Goal: Task Accomplishment & Management: Manage account settings

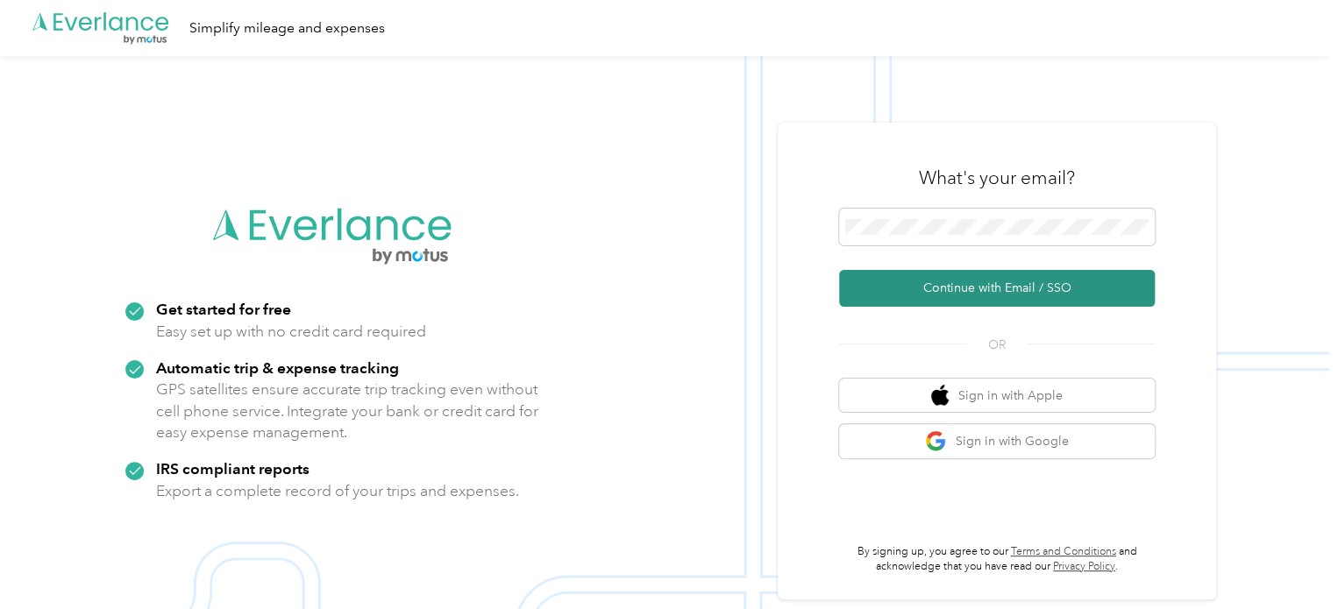
click at [996, 287] on button "Continue with Email / SSO" at bounding box center [997, 288] width 316 height 37
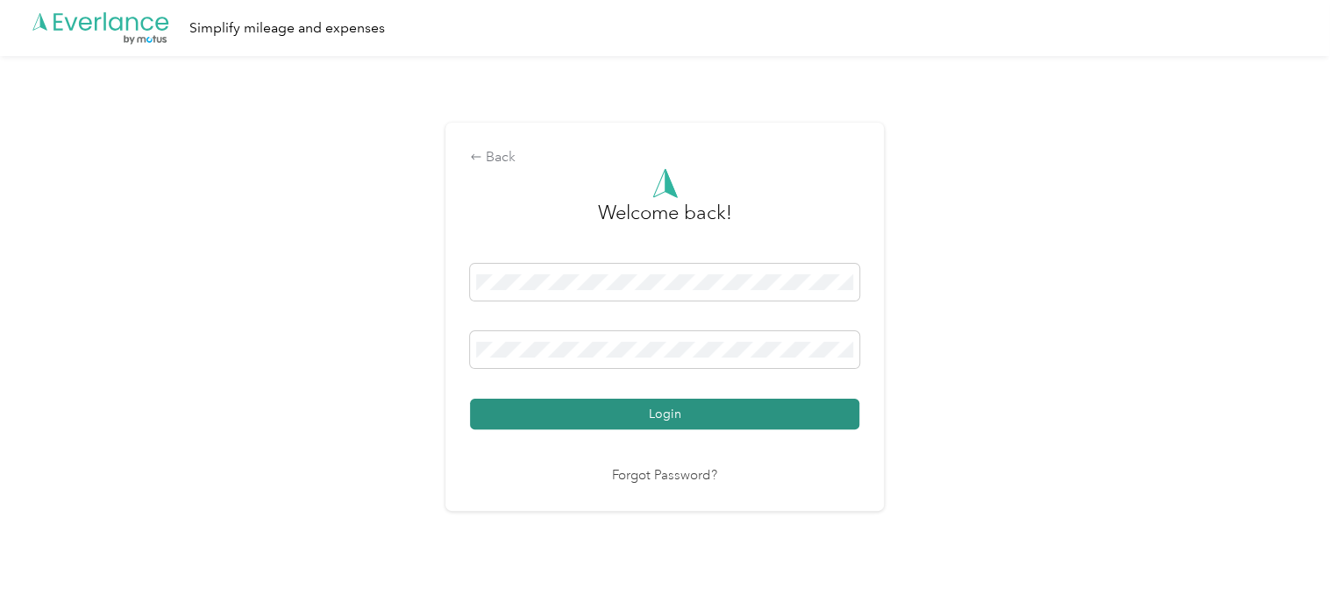
click at [670, 415] on button "Login" at bounding box center [664, 414] width 389 height 31
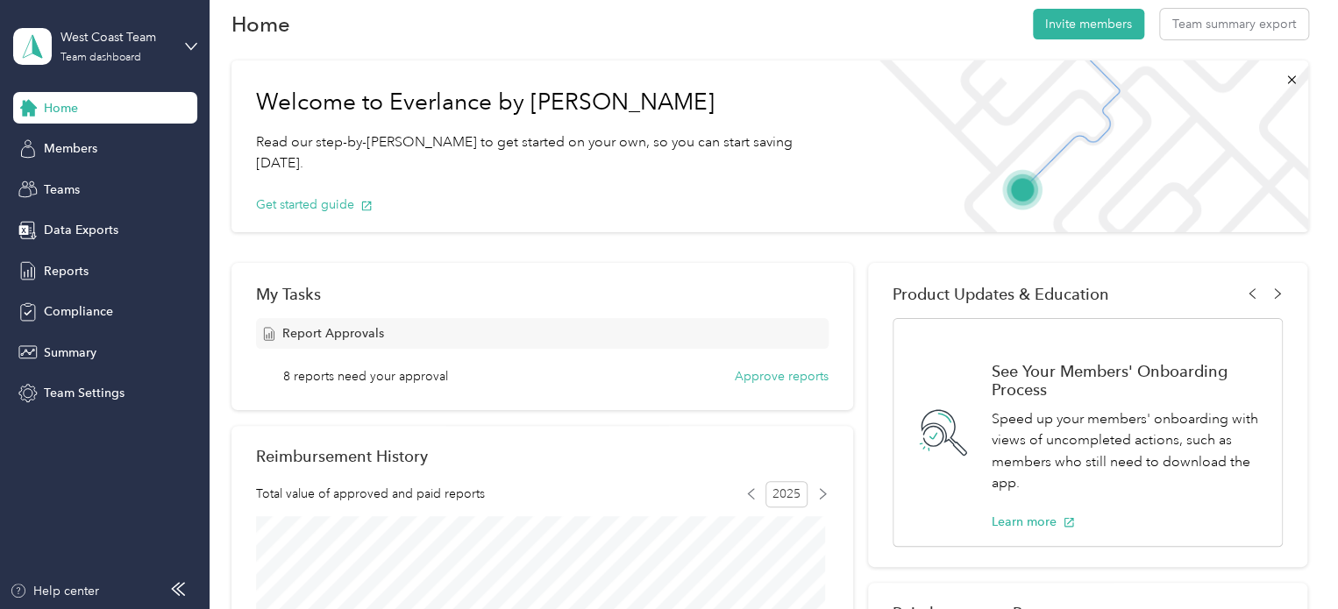
scroll to position [21, 0]
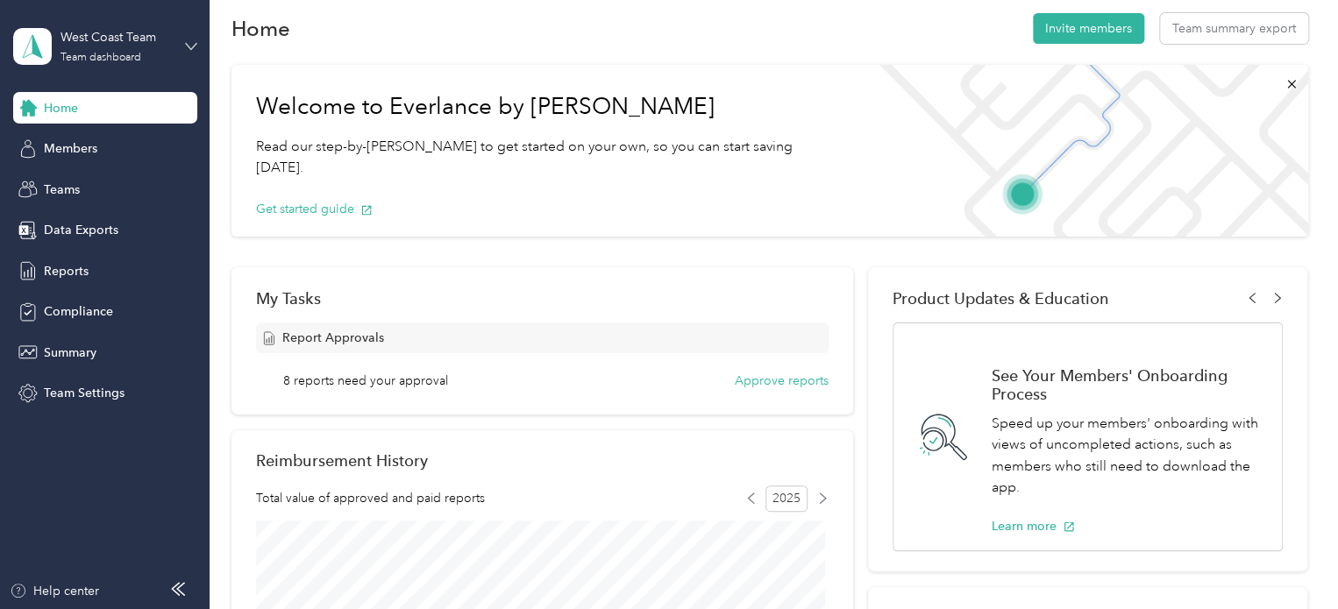
click at [185, 46] on icon at bounding box center [191, 46] width 12 height 12
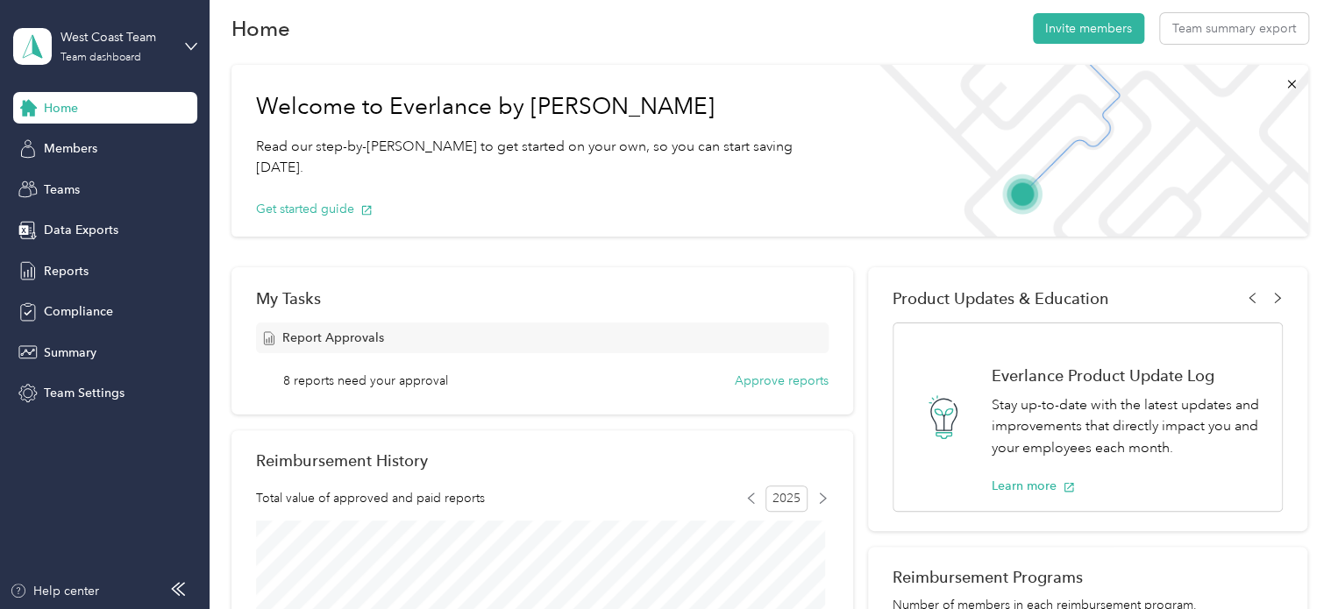
click at [146, 182] on div "Personal dashboard" at bounding box center [296, 182] width 543 height 31
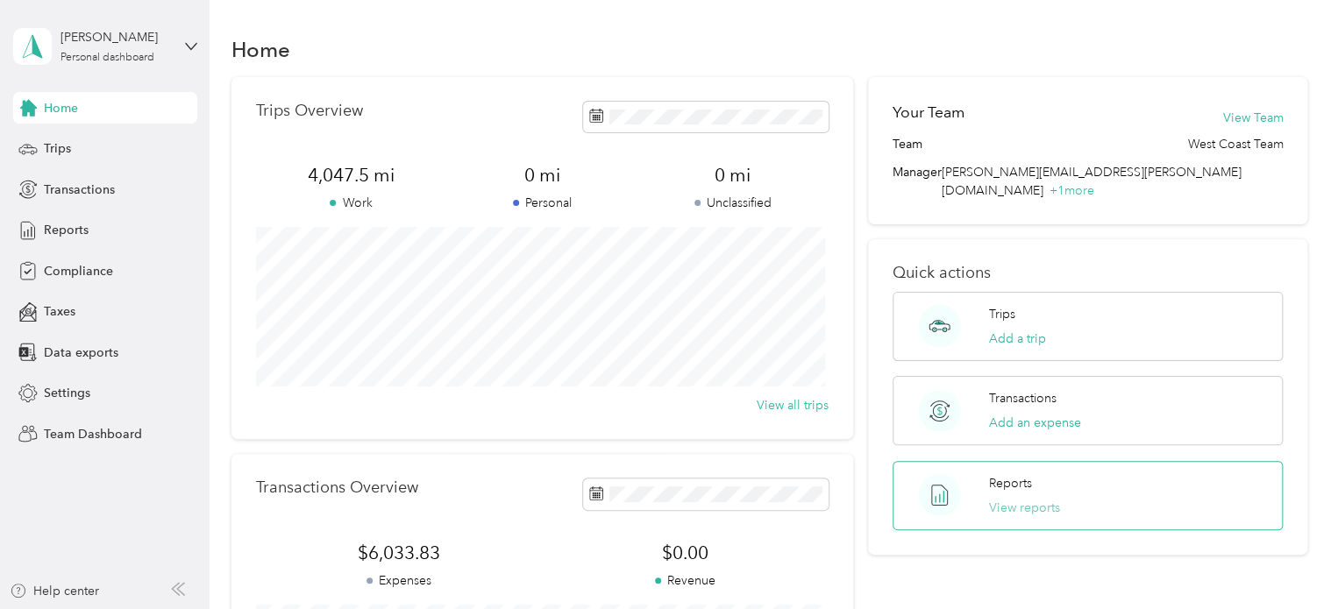
click at [1022, 499] on button "View reports" at bounding box center [1024, 508] width 71 height 18
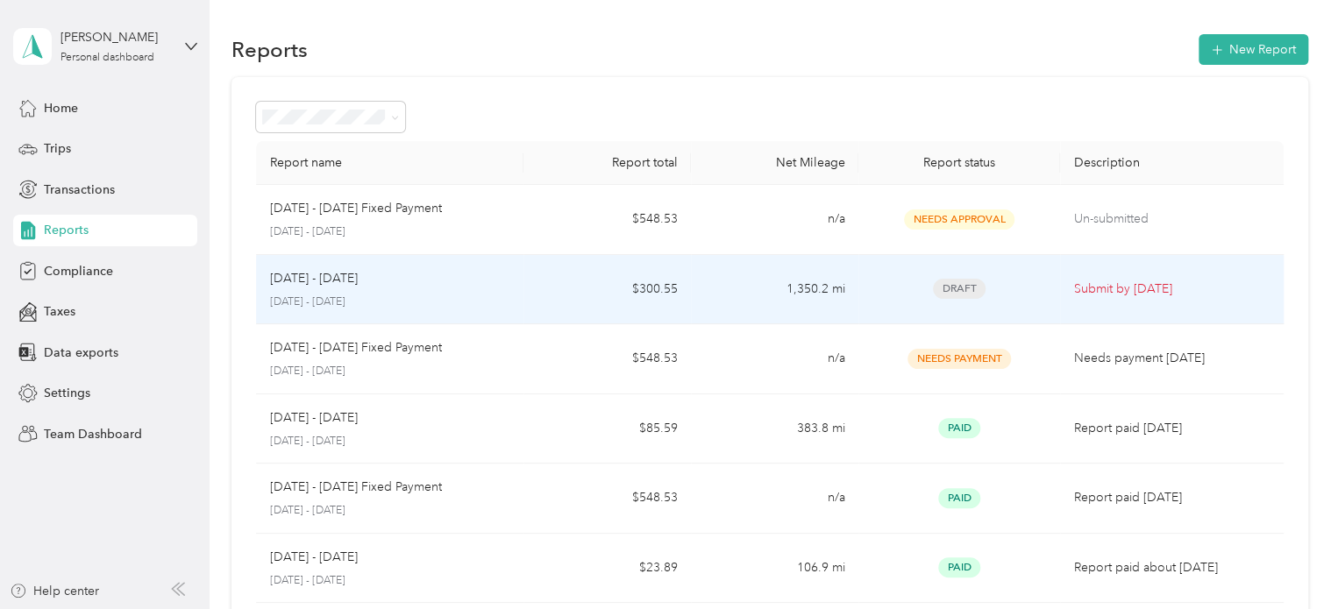
click at [539, 300] on td "$300.55" at bounding box center [607, 290] width 167 height 70
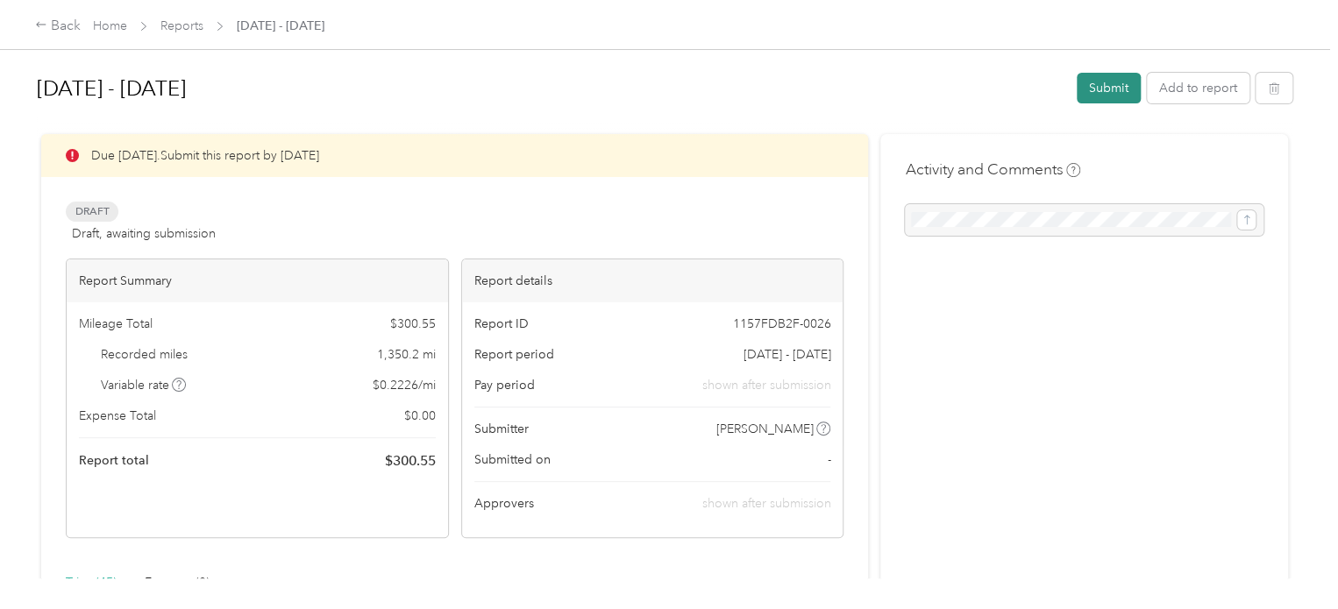
click at [1098, 91] on button "Submit" at bounding box center [1109, 88] width 64 height 31
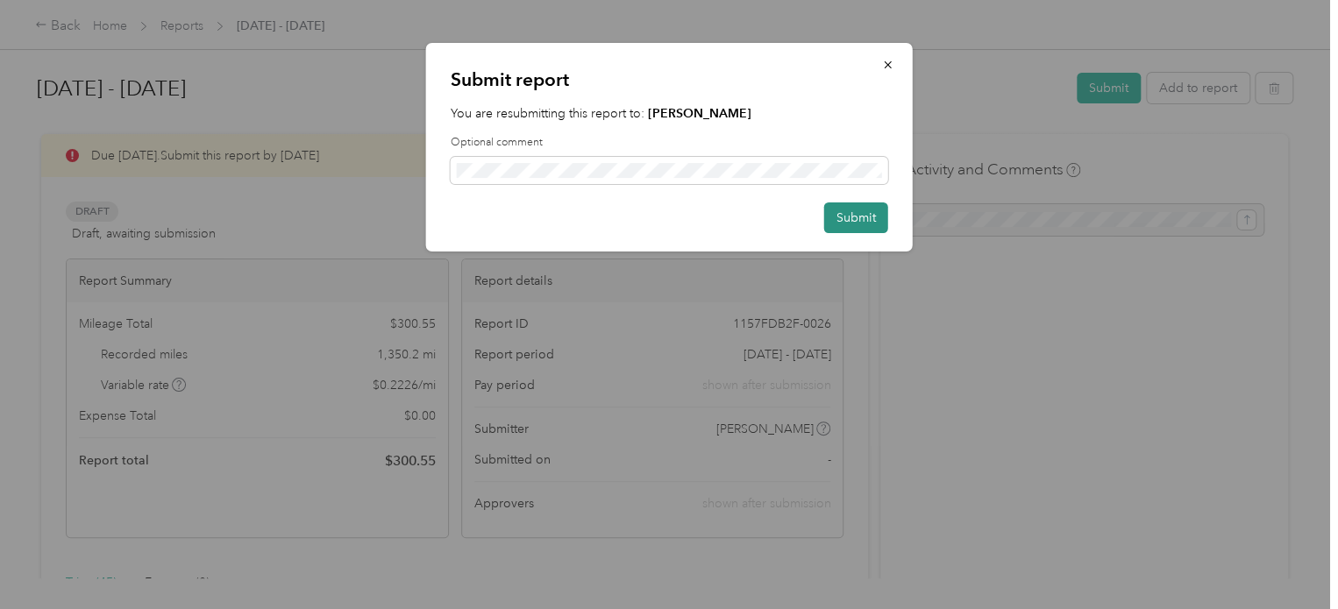
click at [863, 221] on button "Submit" at bounding box center [856, 218] width 64 height 31
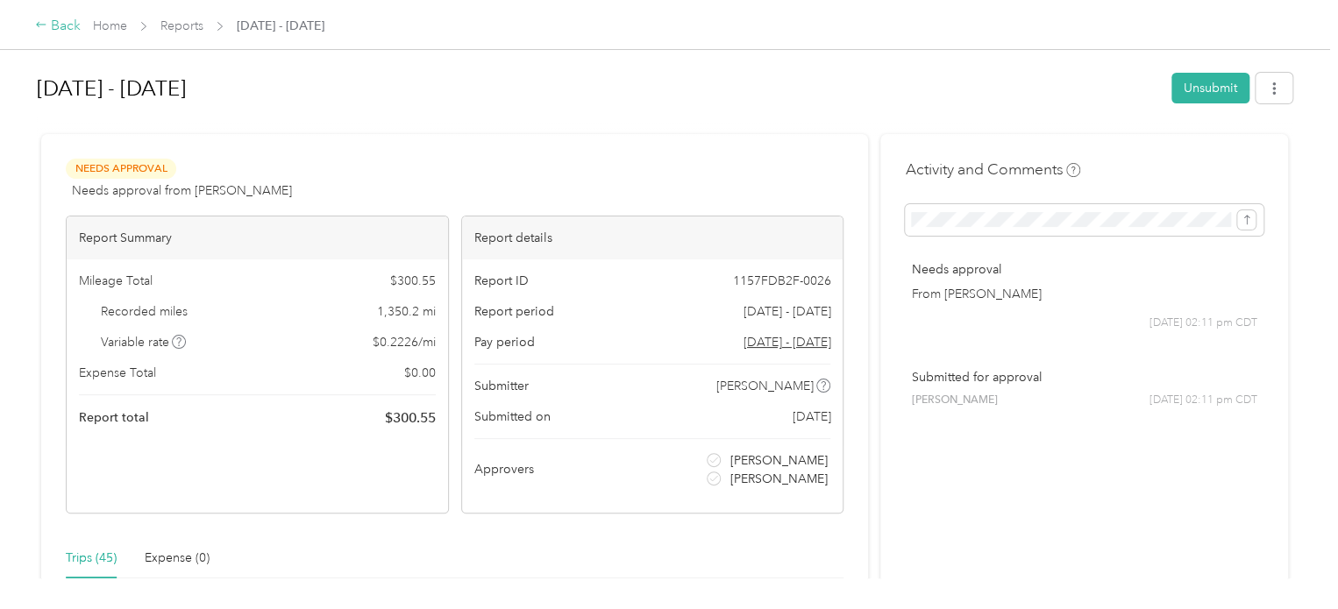
click at [53, 33] on div "Back" at bounding box center [58, 26] width 46 height 21
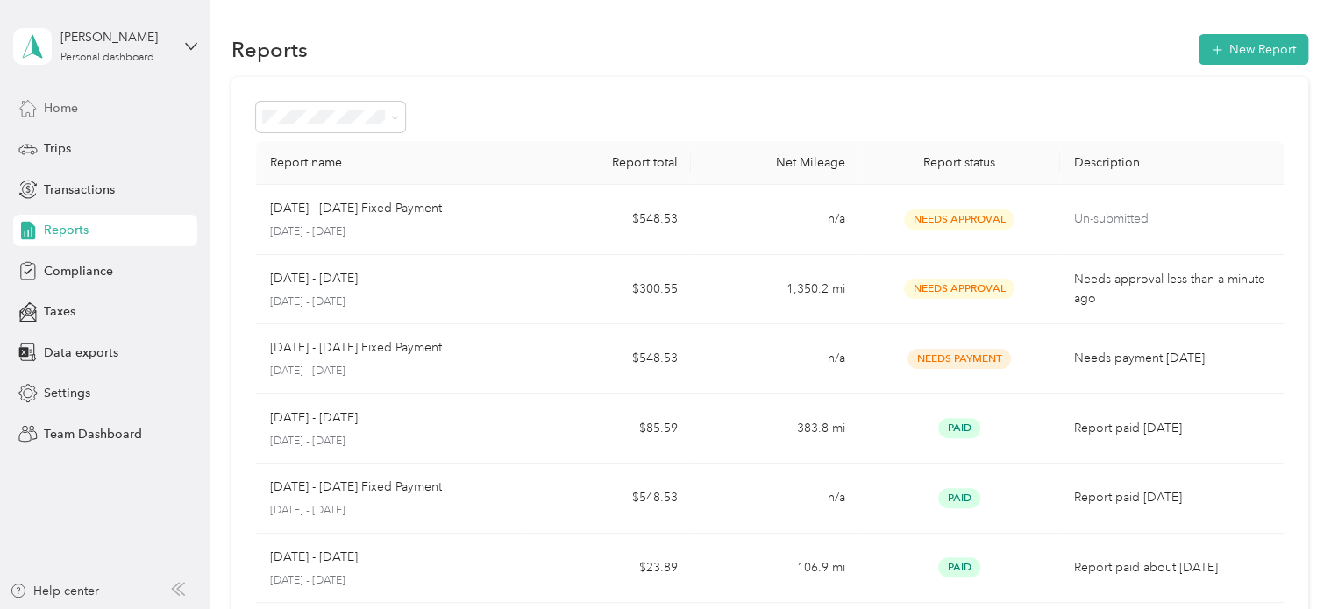
click at [103, 118] on div "Home" at bounding box center [105, 108] width 184 height 32
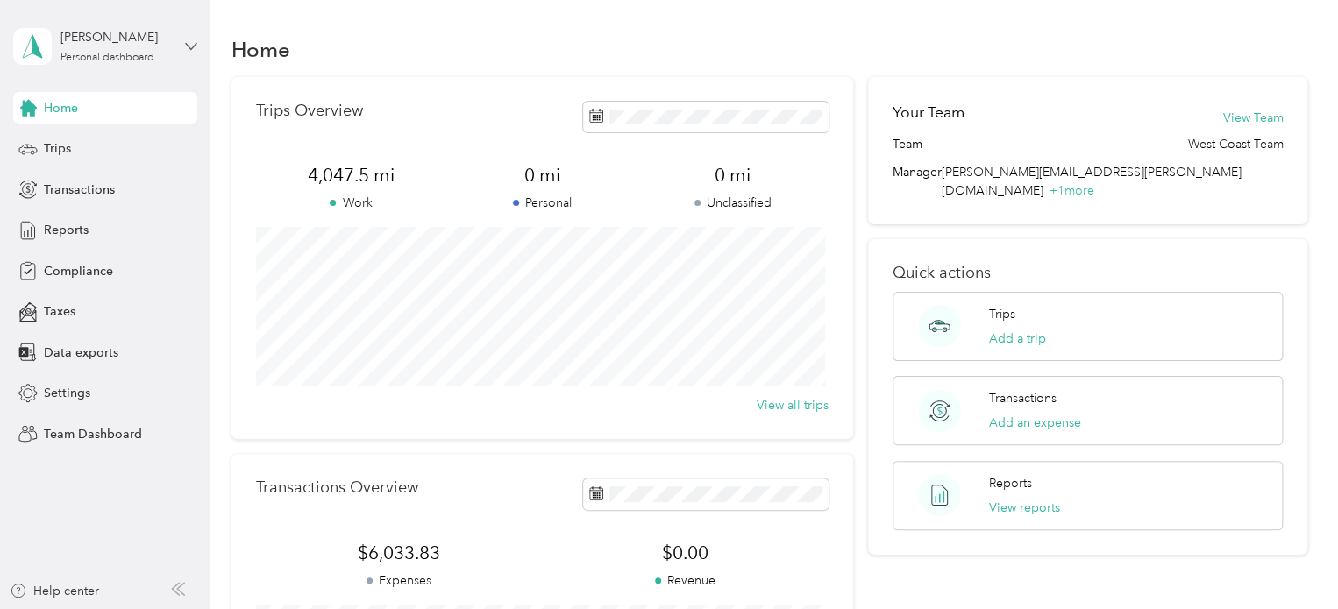
click at [194, 46] on icon at bounding box center [191, 46] width 12 height 12
click at [142, 146] on div "Team dashboard" at bounding box center [296, 144] width 543 height 31
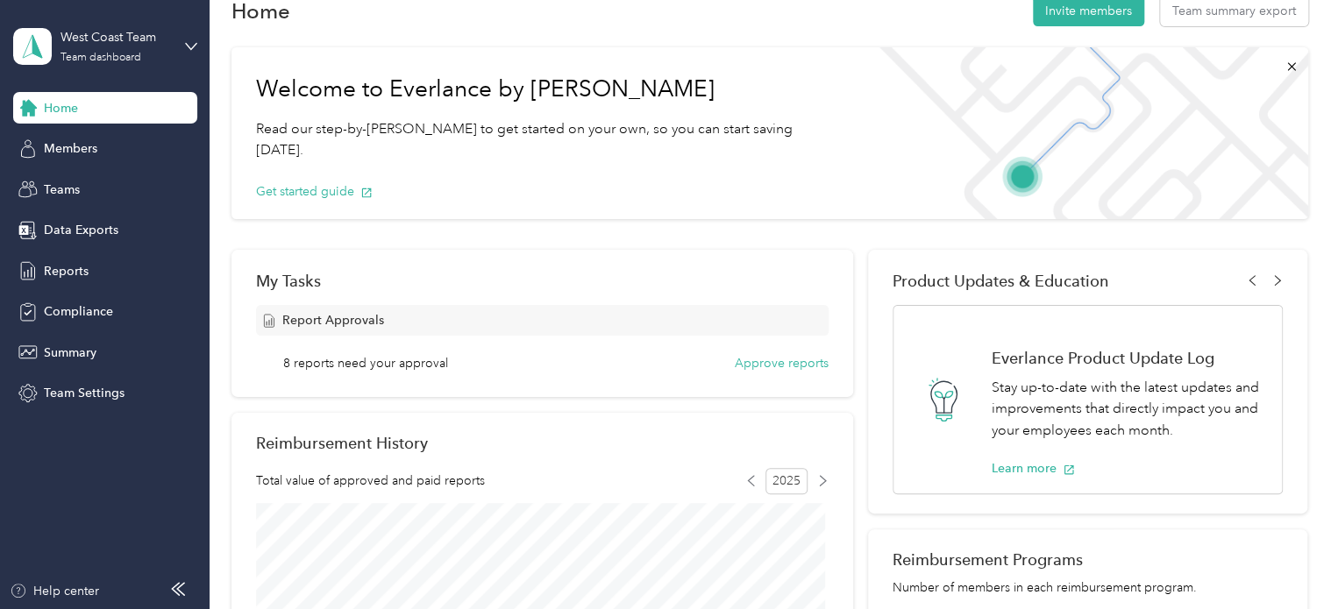
scroll to position [31, 0]
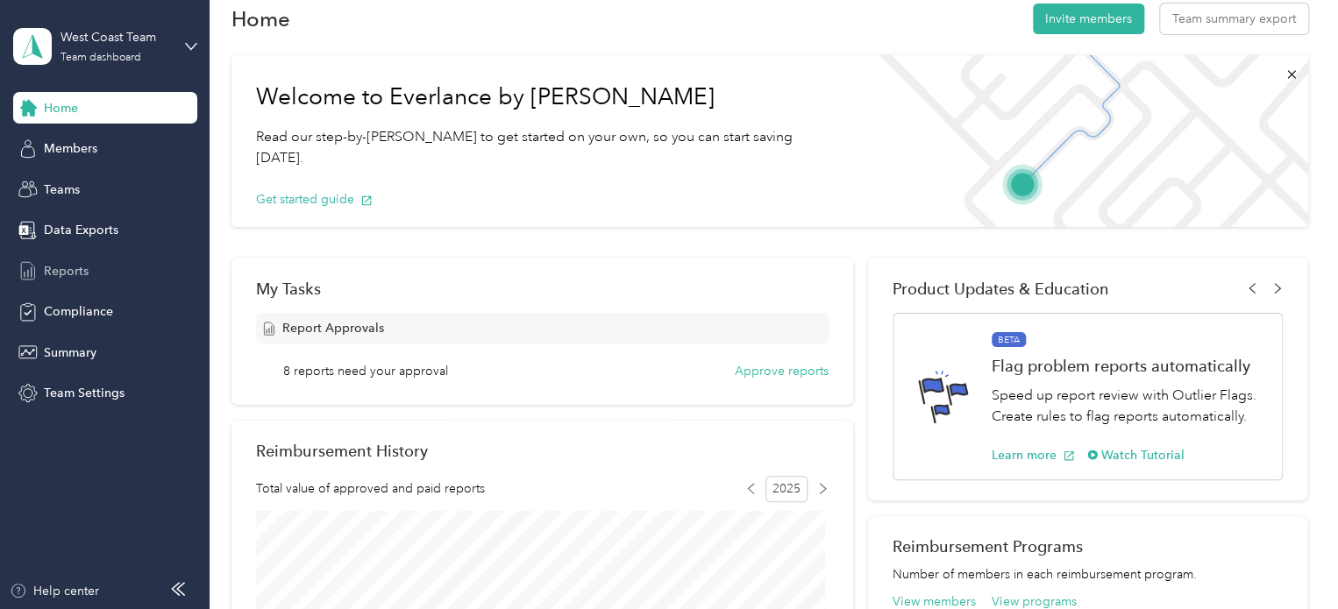
click at [104, 269] on div "Reports" at bounding box center [105, 271] width 184 height 32
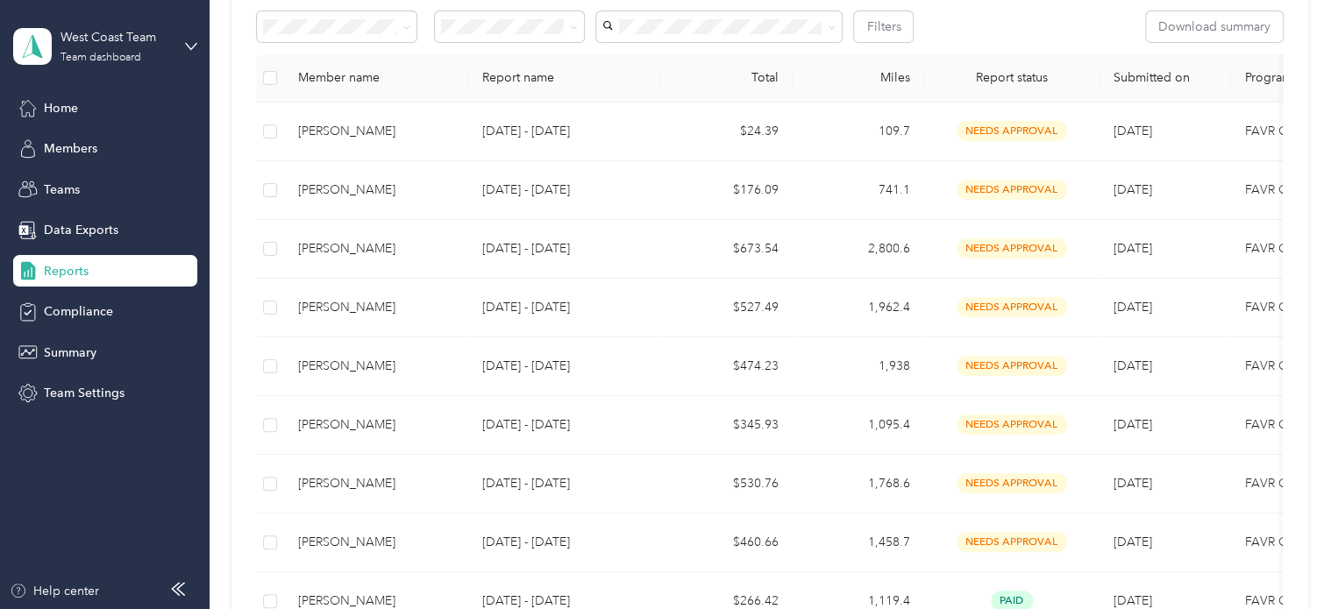
scroll to position [320, 0]
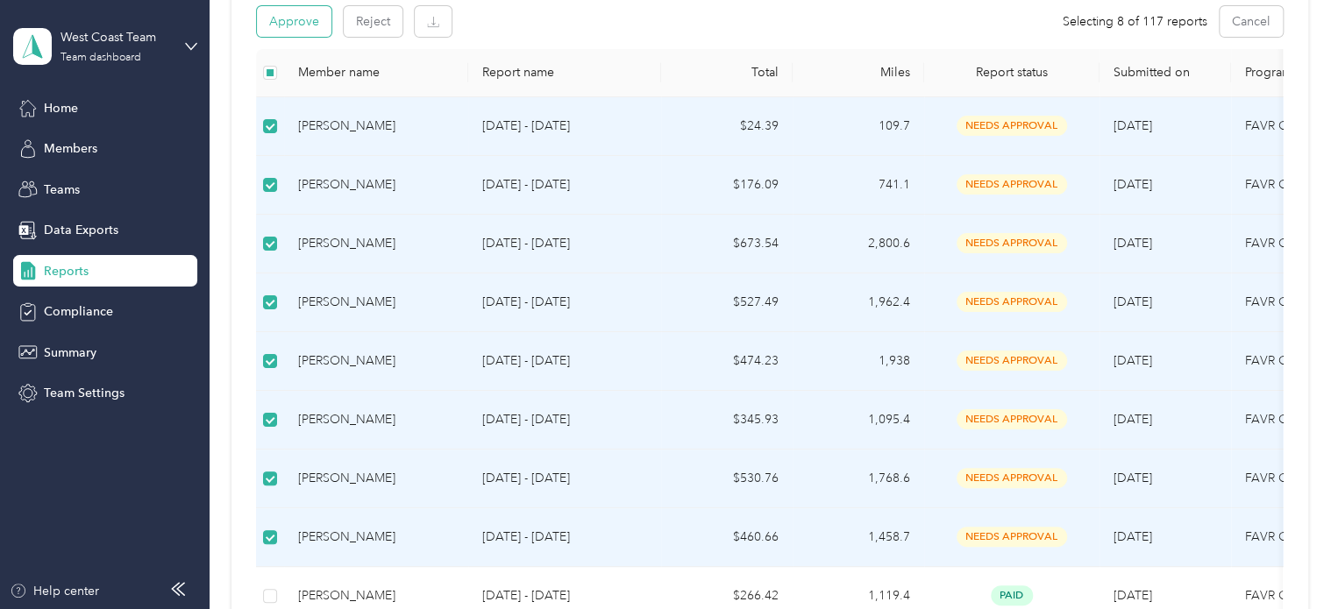
click at [286, 18] on button "Approve" at bounding box center [294, 21] width 75 height 31
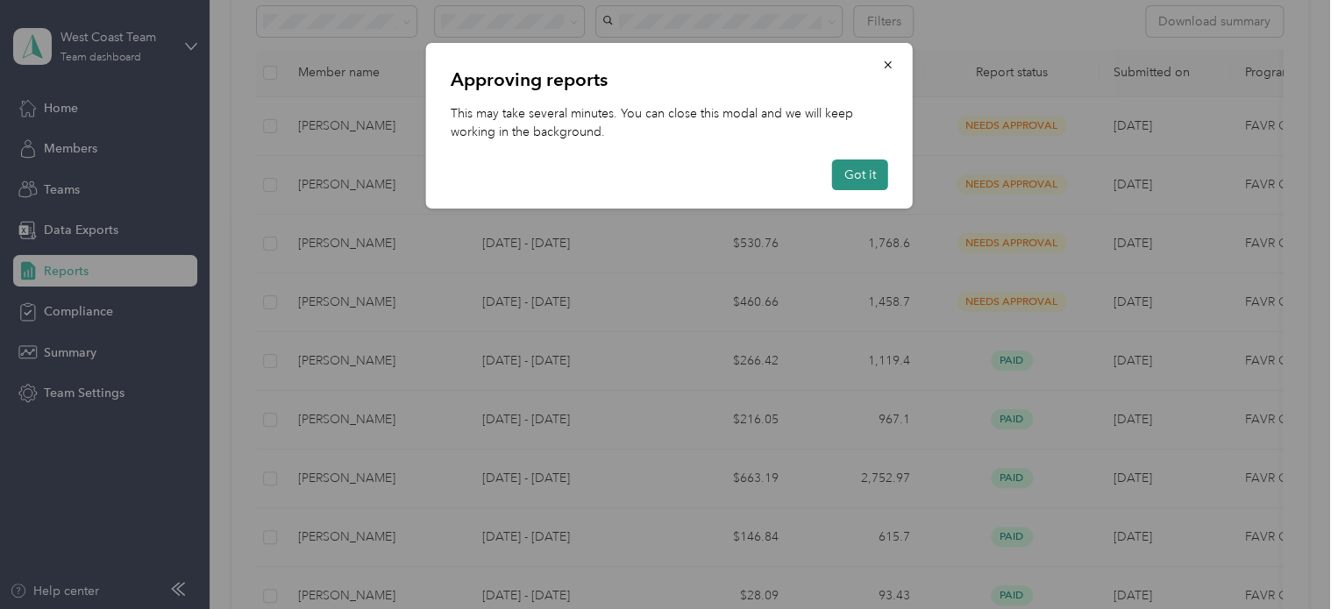
click at [865, 180] on button "Got it" at bounding box center [860, 175] width 56 height 31
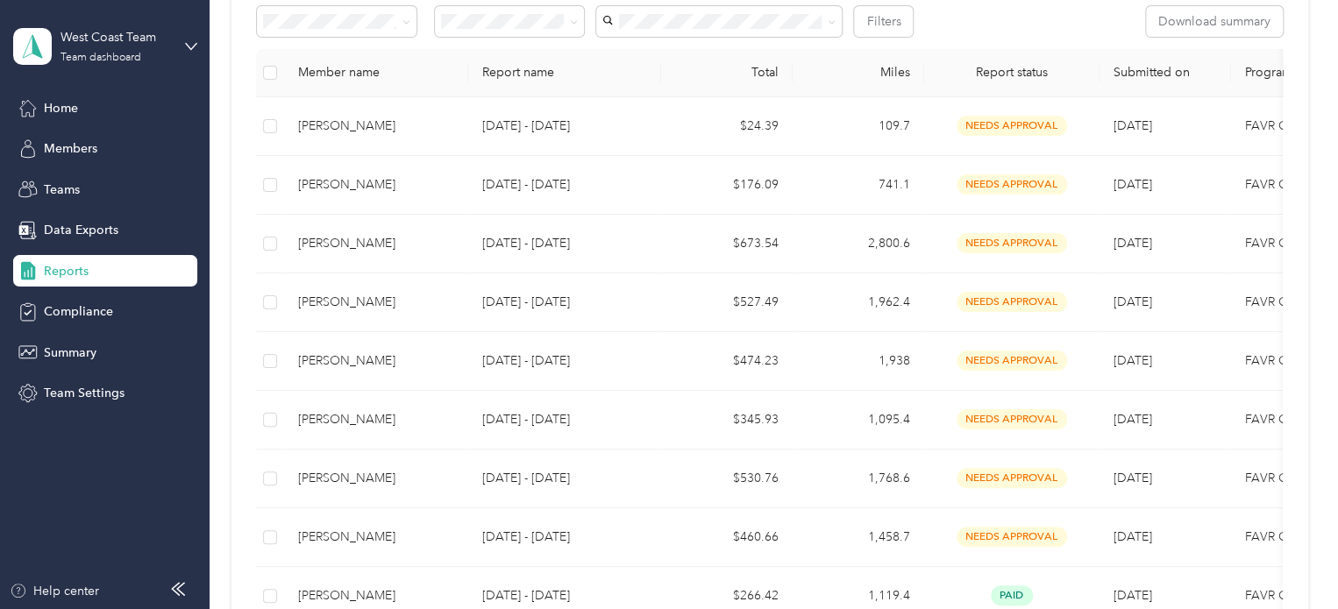
click at [99, 269] on div "Reports" at bounding box center [105, 271] width 184 height 32
click at [89, 112] on div "Home" at bounding box center [105, 108] width 184 height 32
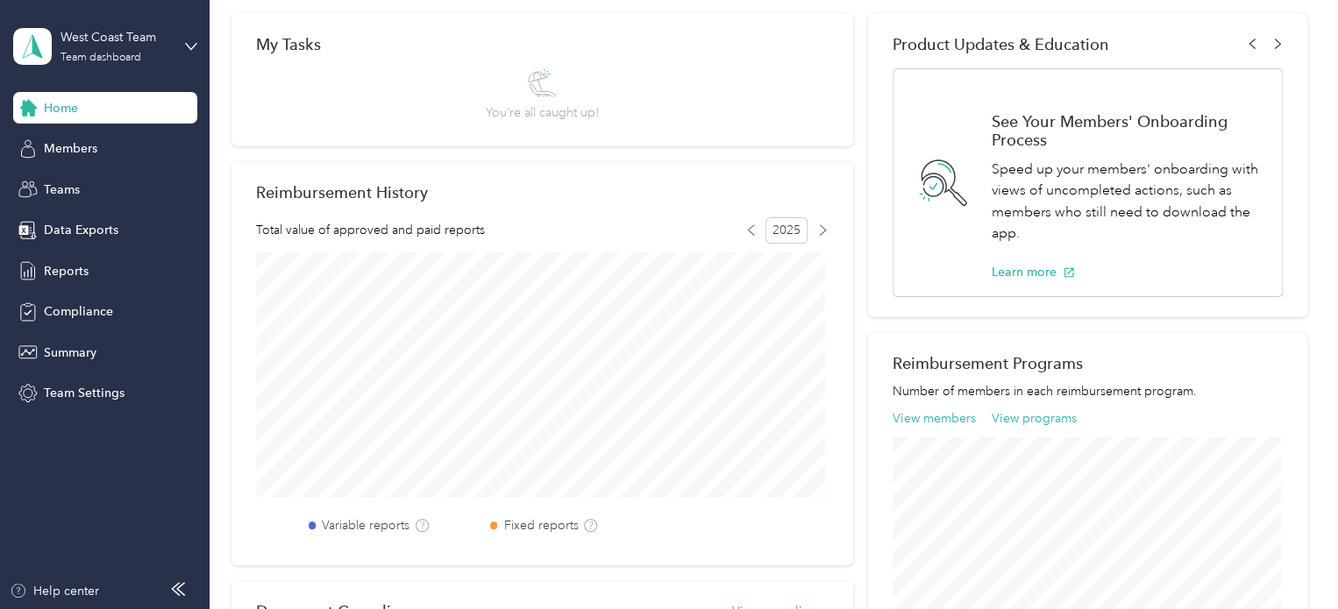
scroll to position [282, 0]
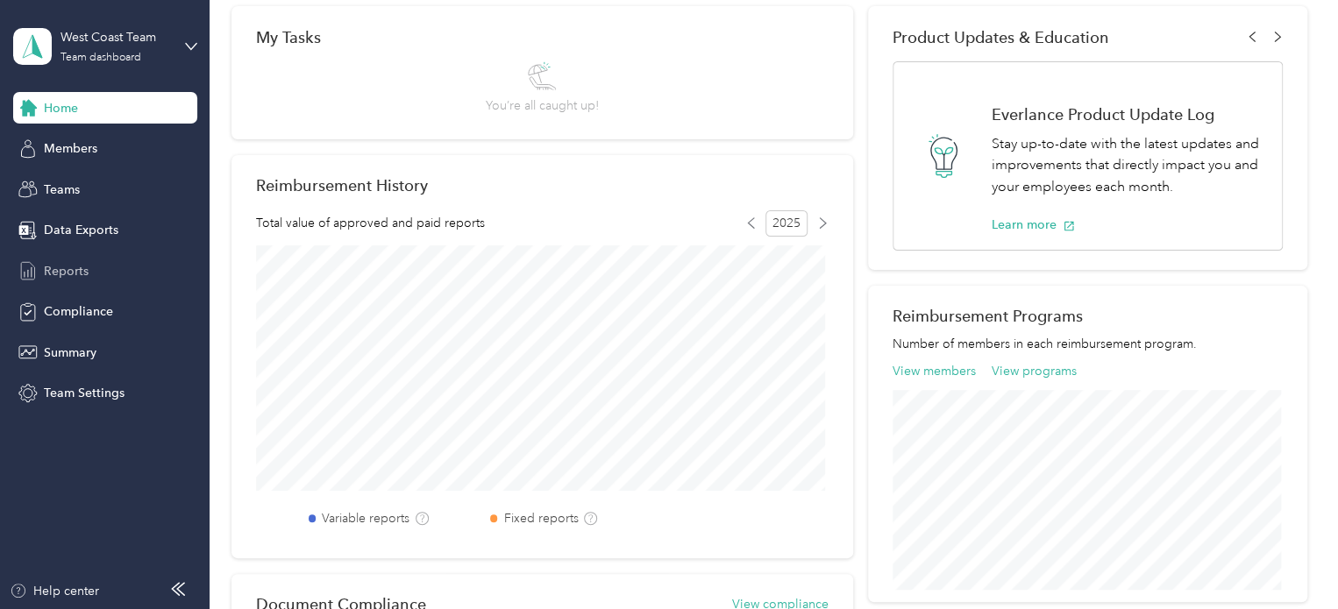
click at [98, 275] on div "Reports" at bounding box center [105, 271] width 184 height 32
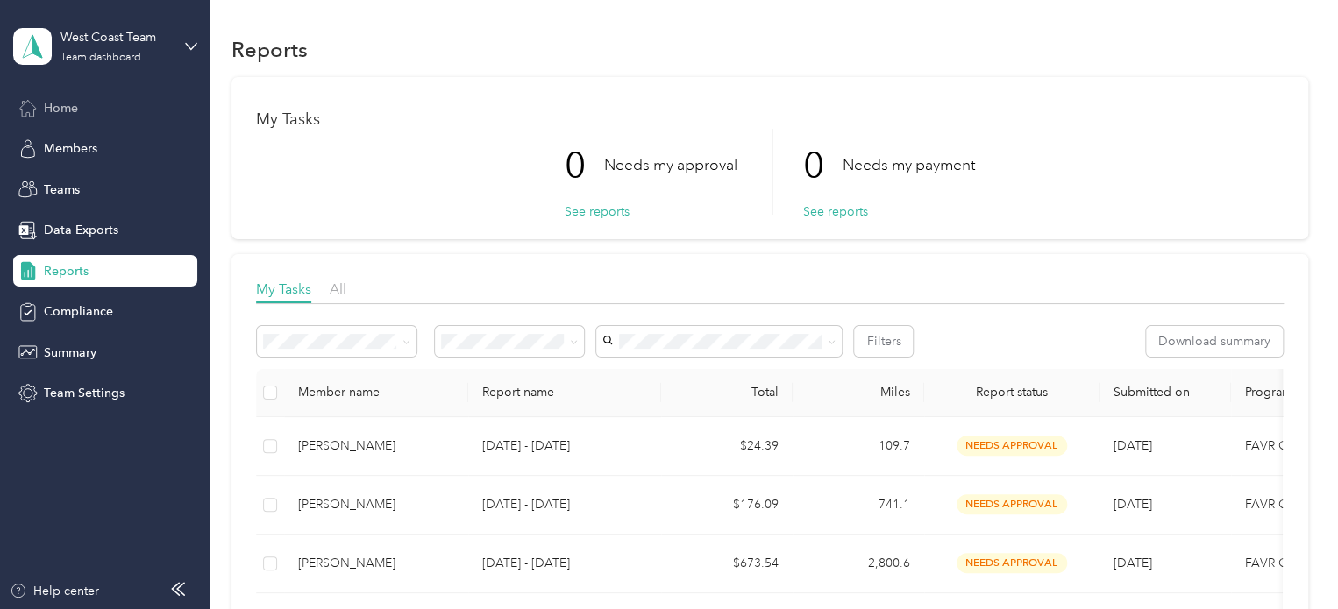
click at [82, 109] on div "Home" at bounding box center [105, 108] width 184 height 32
